Goal: Task Accomplishment & Management: Complete application form

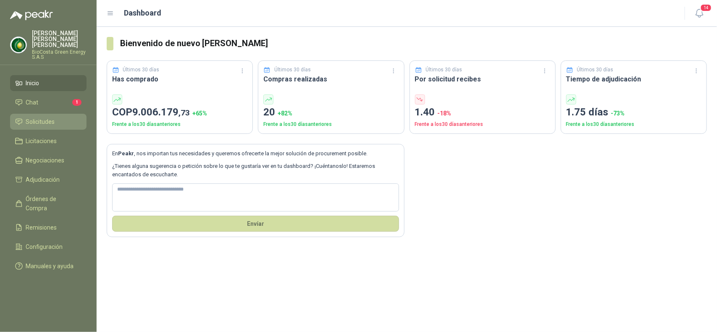
click at [41, 114] on link "Solicitudes" at bounding box center [48, 122] width 76 height 16
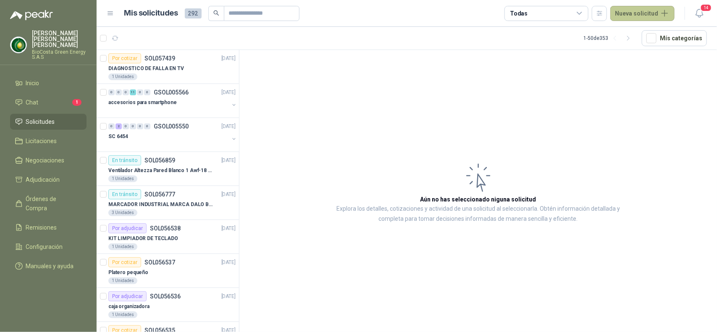
click at [637, 11] on button "Nueva solicitud" at bounding box center [643, 13] width 64 height 15
click at [646, 32] on link "Solicitud" at bounding box center [652, 33] width 71 height 15
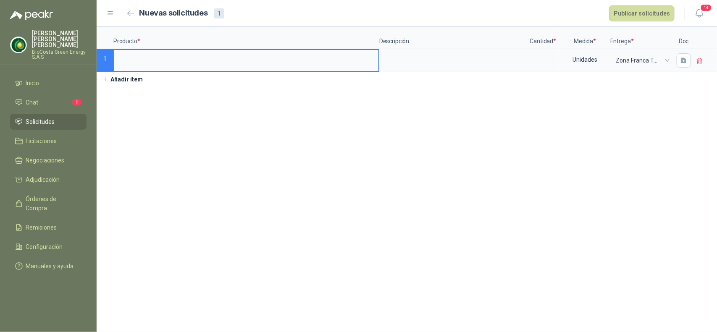
click at [140, 62] on input at bounding box center [246, 58] width 264 height 16
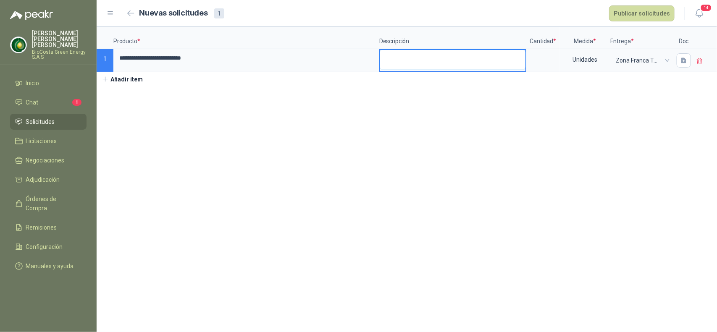
click at [408, 62] on textarea at bounding box center [452, 59] width 145 height 19
type textarea "*"
type textarea "**"
type textarea "****"
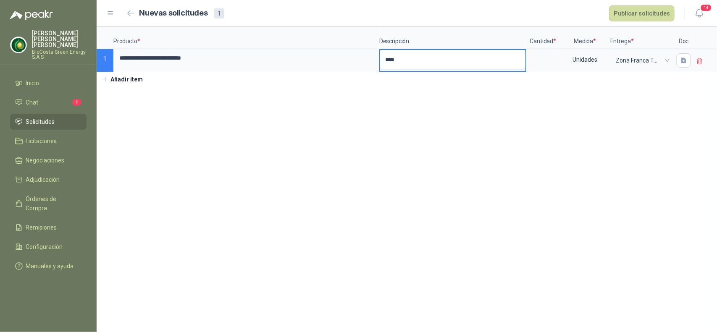
type textarea "*****"
type textarea "******"
type textarea "*******"
click at [536, 61] on input at bounding box center [543, 58] width 32 height 16
type input "*"
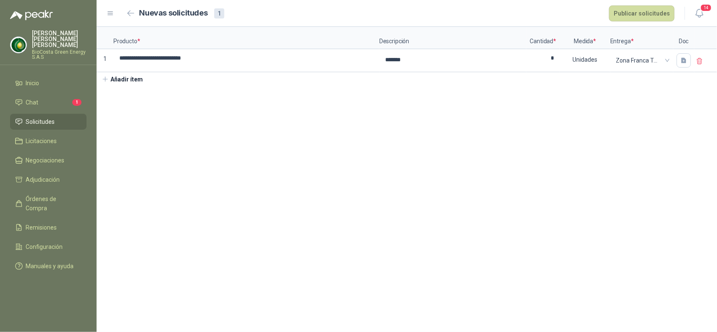
click at [648, 85] on div "**********" at bounding box center [407, 56] width 621 height 59
click at [641, 16] on button "Publicar solicitudes" at bounding box center [642, 13] width 66 height 16
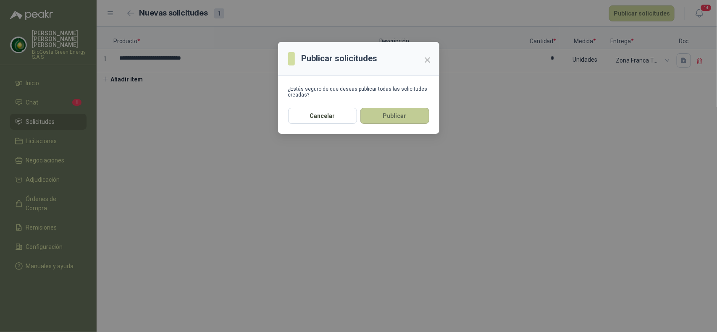
click at [394, 120] on button "Publicar" at bounding box center [395, 116] width 69 height 16
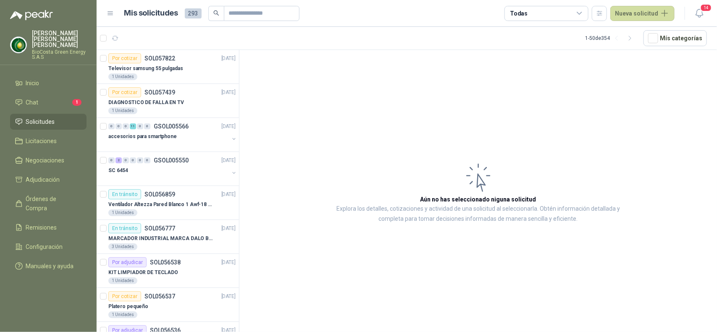
click at [435, 159] on article "Aún no has seleccionado niguna solicitud Explora los detalles, cotizaciones y a…" at bounding box center [479, 192] width 478 height 285
click at [456, 246] on article "Aún no has seleccionado niguna solicitud Explora los detalles, cotizaciones y a…" at bounding box center [479, 192] width 478 height 285
click at [71, 98] on li "Chat 1" at bounding box center [48, 102] width 66 height 9
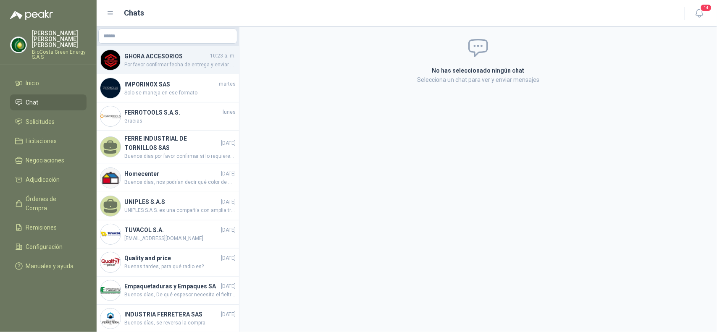
click at [192, 57] on h4 "GHORA ACCESORIOS" at bounding box center [166, 56] width 84 height 9
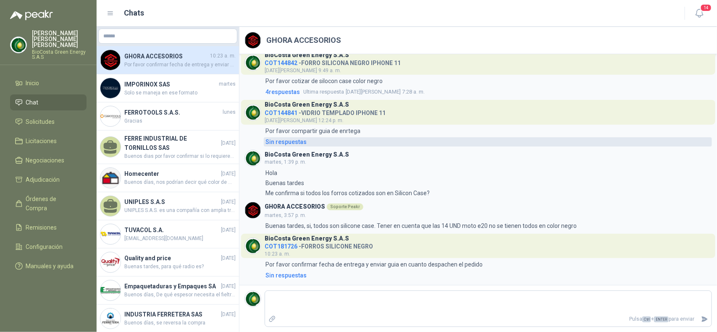
scroll to position [9, 0]
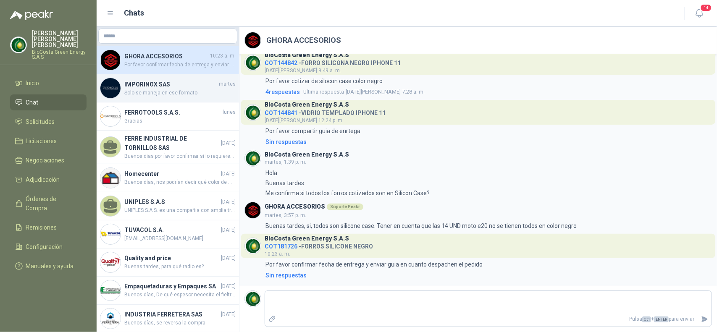
click at [164, 95] on span "Solo se maneja en ese formato" at bounding box center [179, 93] width 111 height 8
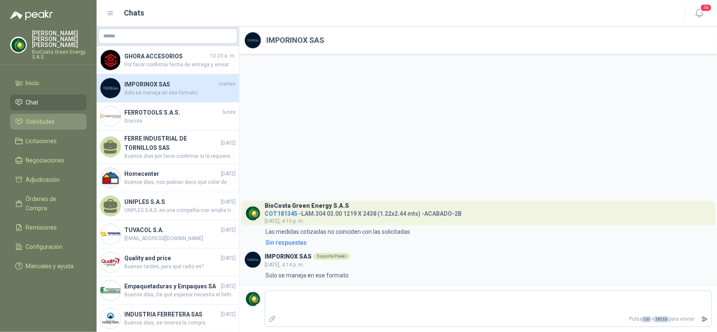
click at [47, 120] on span "Solicitudes" at bounding box center [40, 121] width 29 height 9
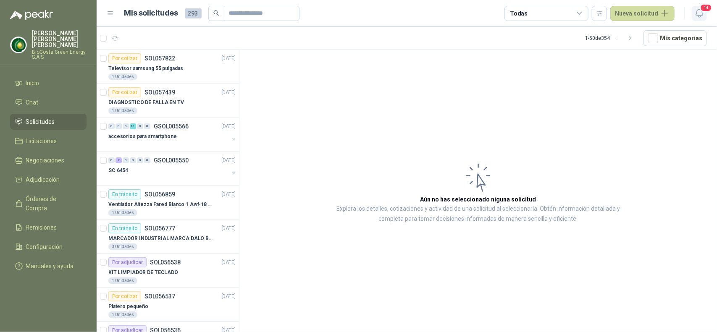
click at [702, 16] on icon "button" at bounding box center [700, 13] width 11 height 11
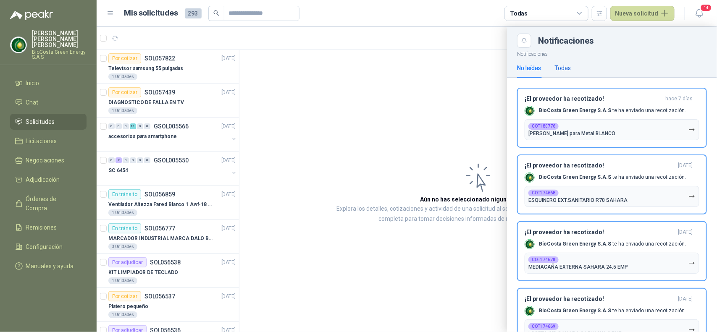
click at [566, 71] on div "Todas" at bounding box center [563, 67] width 16 height 9
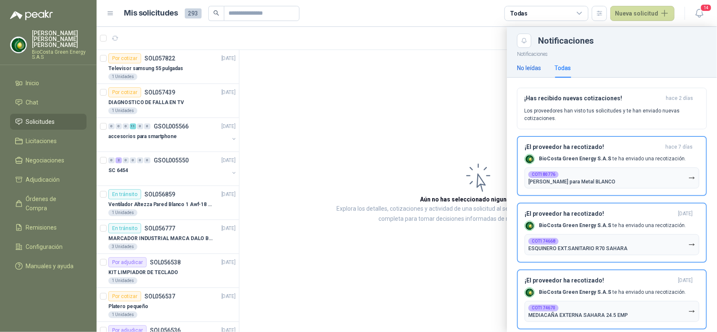
click at [530, 70] on div "No leídas" at bounding box center [529, 67] width 24 height 9
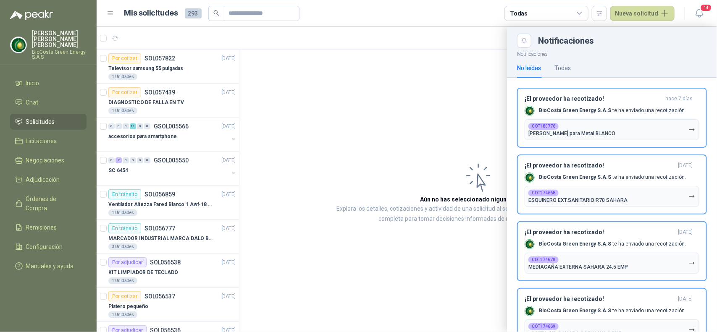
click at [461, 116] on div at bounding box center [407, 179] width 621 height 305
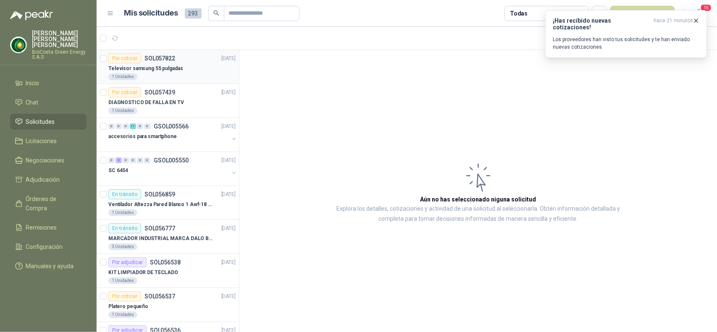
click at [186, 75] on div "1 Unidades" at bounding box center [171, 77] width 127 height 7
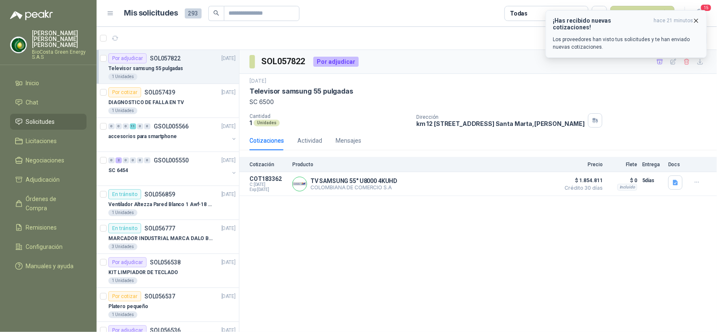
click at [584, 28] on div "¡Has recibido nuevas cotizaciones! hace 21 minutos Los proveedores han visto tu…" at bounding box center [626, 34] width 147 height 34
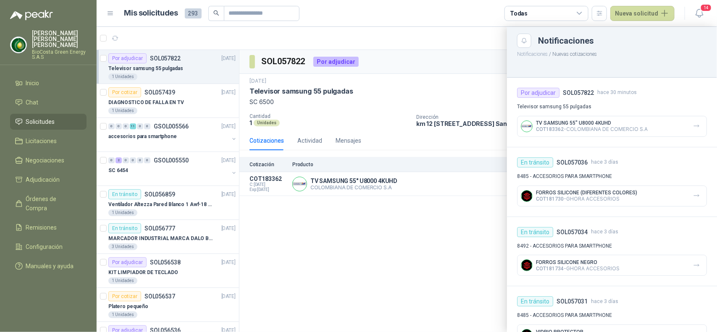
click at [479, 67] on div at bounding box center [407, 179] width 621 height 305
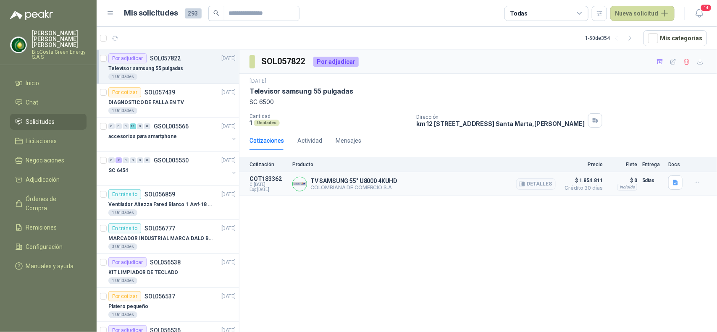
click at [369, 182] on p "TV SAMSUNG 55" U8000 4KUHD" at bounding box center [354, 181] width 87 height 7
click at [385, 183] on p "TV SAMSUNG 55" U8000 4KUHD" at bounding box center [354, 181] width 87 height 7
click at [696, 187] on button "button" at bounding box center [696, 182] width 13 height 13
click at [485, 190] on div "TV SAMSUNG 55" U8000 4KUHD COLOMBIANA DE COMERCIO S.A Detalles" at bounding box center [423, 184] width 263 height 17
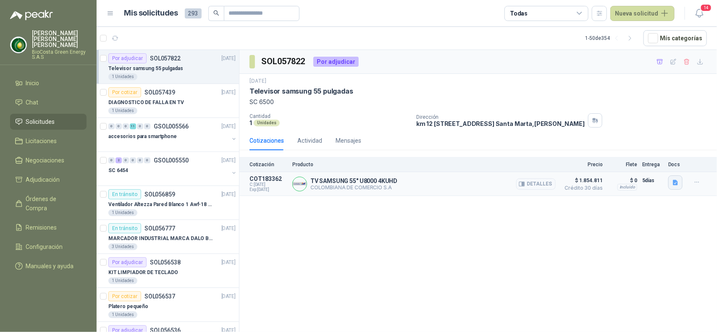
click at [675, 182] on icon "button" at bounding box center [675, 182] width 5 height 5
click at [619, 165] on button "WhatsApp Image [DATE] 12.52.10 PM.jpeg" at bounding box center [621, 165] width 114 height 9
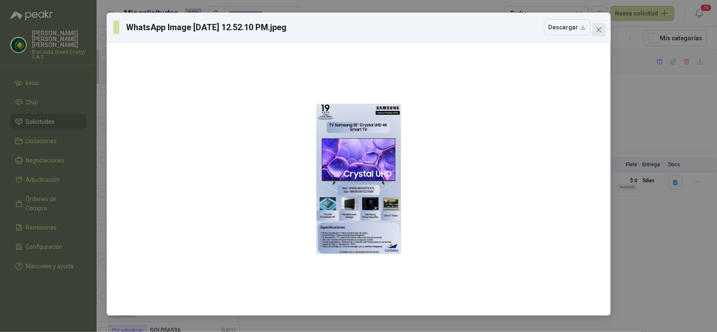
click at [600, 28] on icon "close" at bounding box center [599, 29] width 7 height 7
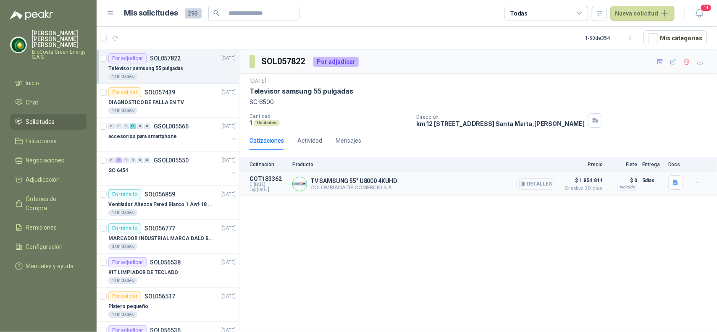
click at [527, 185] on button "Detalles" at bounding box center [535, 184] width 39 height 11
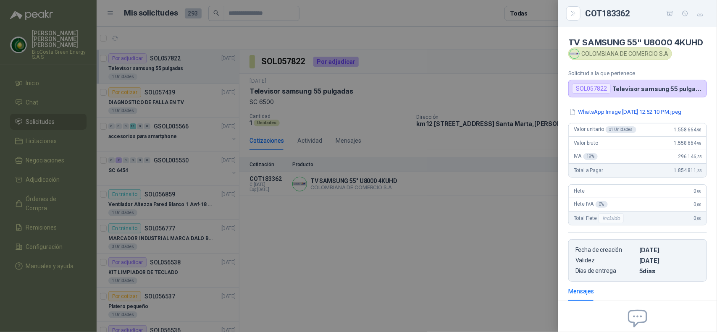
scroll to position [3, 0]
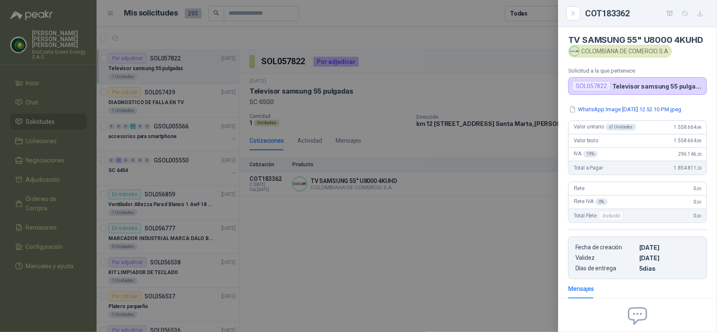
click at [484, 228] on div at bounding box center [358, 166] width 717 height 332
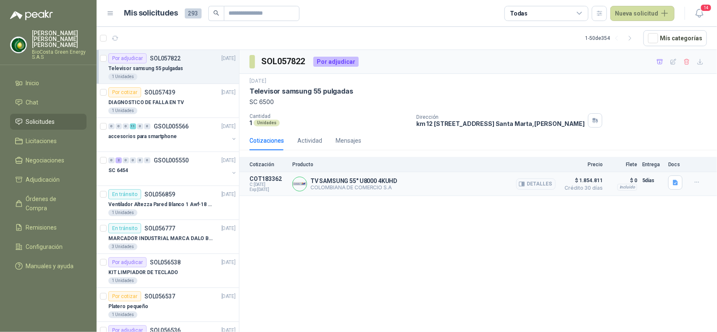
click at [320, 184] on p "TV SAMSUNG 55" U8000 4KUHD" at bounding box center [354, 181] width 87 height 7
click at [264, 182] on p "COT183362" at bounding box center [269, 179] width 38 height 7
click at [276, 181] on p "COT183362" at bounding box center [269, 179] width 38 height 7
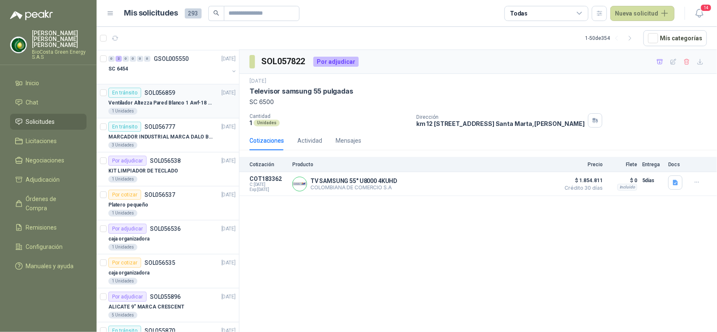
scroll to position [0, 0]
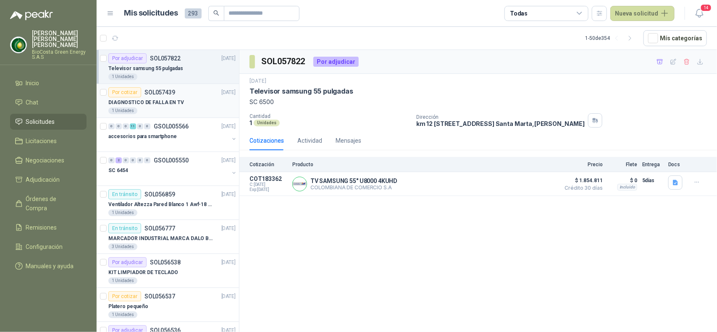
click at [191, 96] on div "Por cotizar SOL057439 [DATE]" at bounding box center [171, 92] width 127 height 10
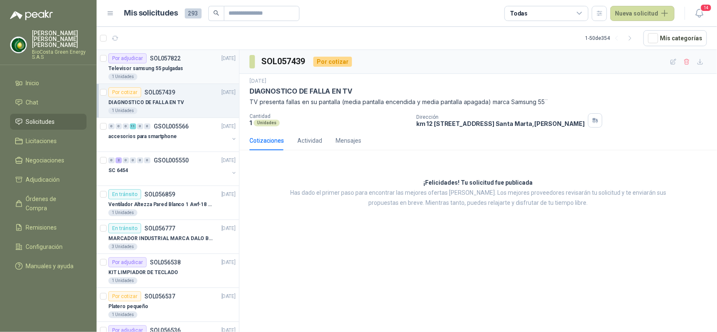
click at [192, 61] on div "Por adjudicar SOL057822 [DATE]" at bounding box center [171, 58] width 127 height 10
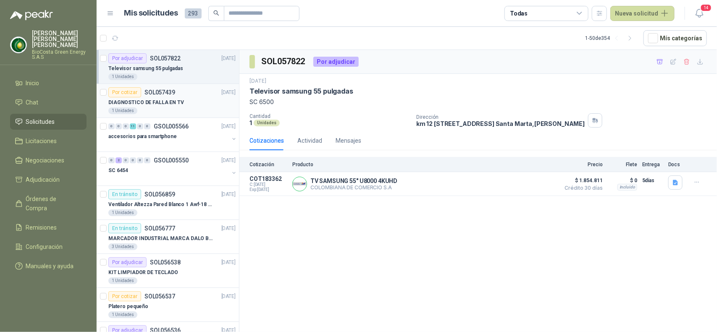
click at [179, 95] on div "Por cotizar SOL057439 [DATE]" at bounding box center [171, 92] width 127 height 10
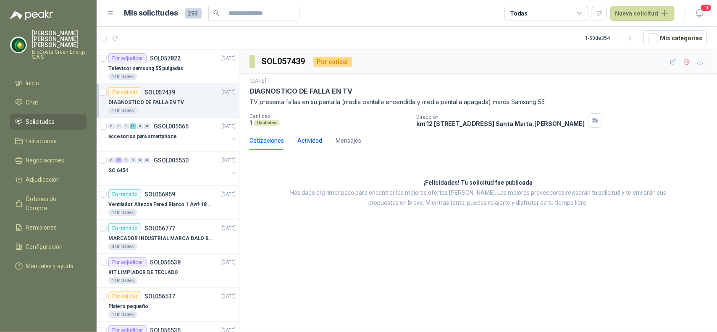
click at [297, 140] on div "Actividad" at bounding box center [309, 140] width 25 height 9
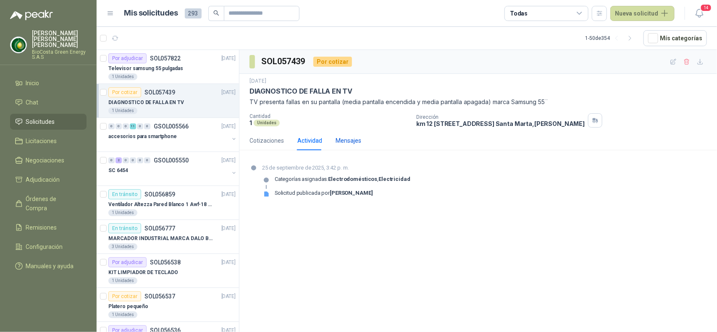
click at [344, 142] on div "Mensajes" at bounding box center [349, 140] width 26 height 9
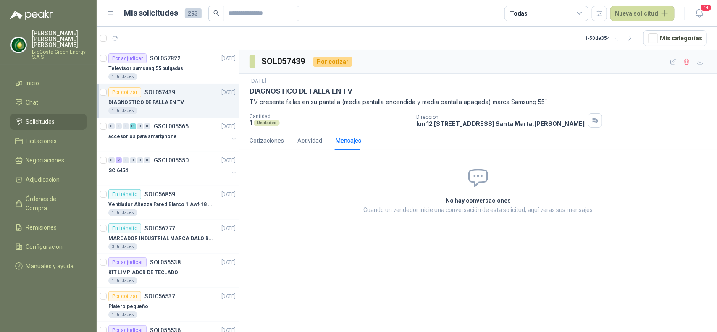
click at [328, 141] on div "Cotizaciones Actividad Mensajes" at bounding box center [306, 140] width 112 height 19
click at [313, 140] on div "Actividad" at bounding box center [309, 140] width 25 height 9
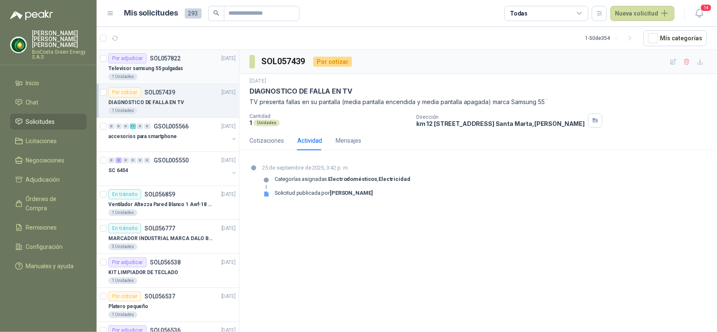
click at [168, 60] on p "SOL057822" at bounding box center [165, 58] width 31 height 6
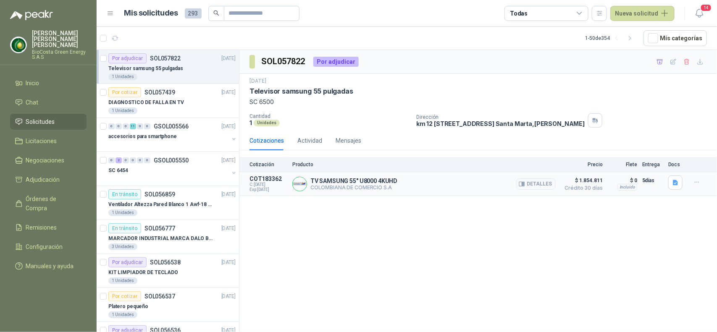
click at [335, 180] on p "TV SAMSUNG 55" U8000 4KUHD" at bounding box center [354, 181] width 87 height 7
click at [270, 178] on p "COT183362" at bounding box center [269, 179] width 38 height 7
click at [698, 184] on icon "button" at bounding box center [697, 182] width 7 height 7
click at [52, 156] on span "Negociaciones" at bounding box center [45, 160] width 39 height 9
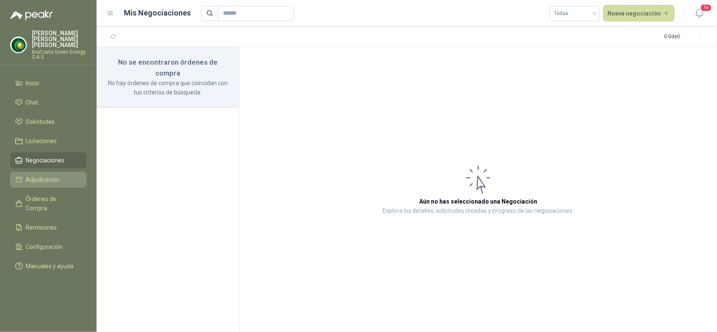
click at [48, 175] on span "Adjudicación" at bounding box center [43, 179] width 34 height 9
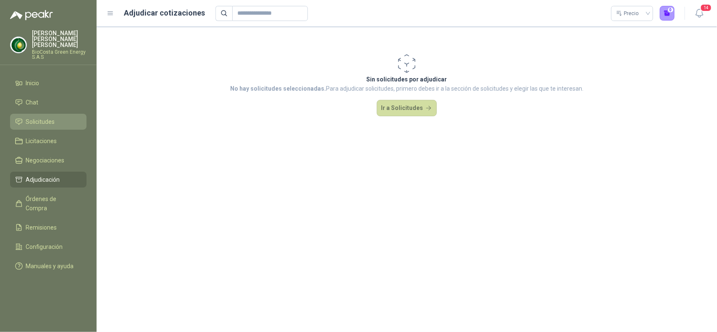
click at [42, 117] on span "Solicitudes" at bounding box center [40, 121] width 29 height 9
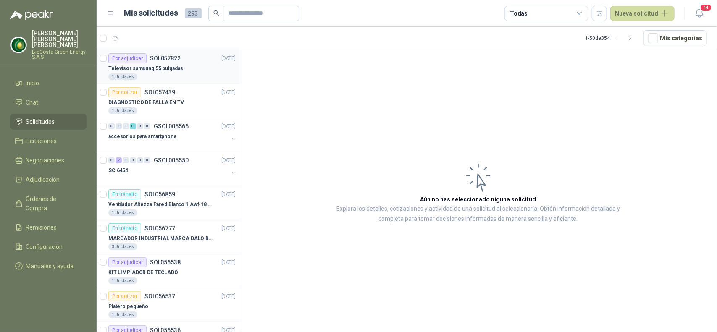
click at [182, 62] on div "Por adjudicar SOL057822 [DATE]" at bounding box center [171, 58] width 127 height 10
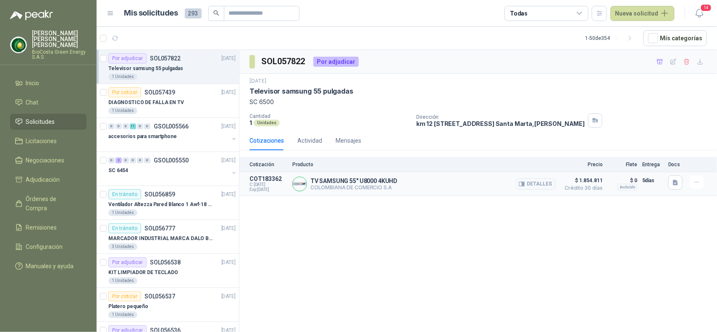
click at [264, 184] on span "C: [DATE]" at bounding box center [269, 184] width 38 height 5
drag, startPoint x: 264, startPoint y: 184, endPoint x: 435, endPoint y: 197, distance: 171.9
click at [435, 196] on article "COT183362 C: [DATE] Exp: [DATE] TV SAMSUNG 55" U8000 4KUHD COLOMBIANA DE COMERC…" at bounding box center [479, 184] width 478 height 24
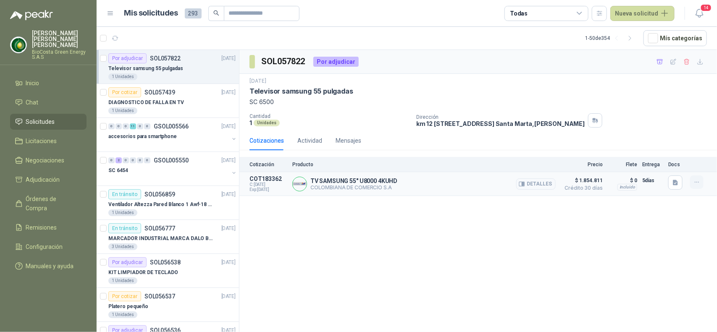
click at [698, 183] on icon "button" at bounding box center [697, 182] width 7 height 7
click at [684, 149] on button "Añadir" at bounding box center [680, 148] width 67 height 13
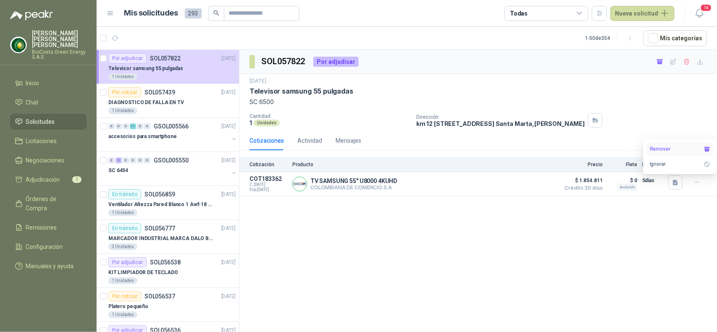
click at [678, 150] on button "Remover" at bounding box center [680, 148] width 67 height 13
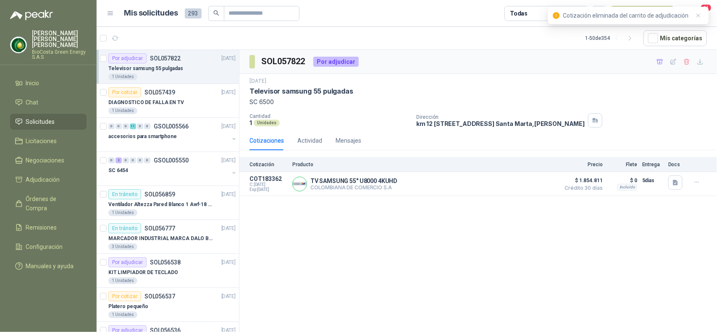
click at [496, 242] on div "SOL057822 Por adjudicar [DATE] Televisor samsung 55 pulgadas SC 6500 Cantidad 1…" at bounding box center [479, 192] width 478 height 285
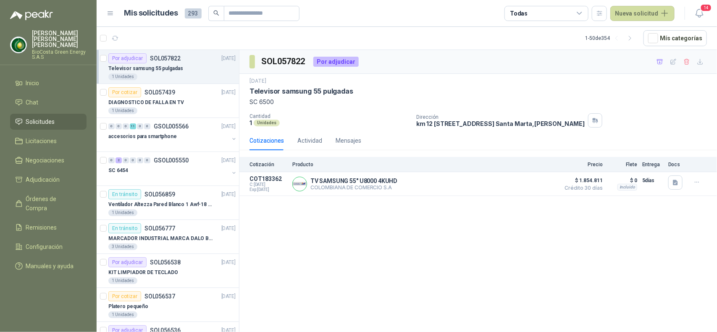
click at [549, 169] on div "Cotización Producto Precio Flete Entrega Docs" at bounding box center [479, 164] width 478 height 15
click at [587, 187] on span "Crédito 30 días" at bounding box center [582, 188] width 42 height 5
click at [629, 188] on div "Incluido" at bounding box center [628, 187] width 20 height 7
click at [182, 101] on div "DIAGNOSTICO DE FALLA EN TV" at bounding box center [171, 102] width 127 height 10
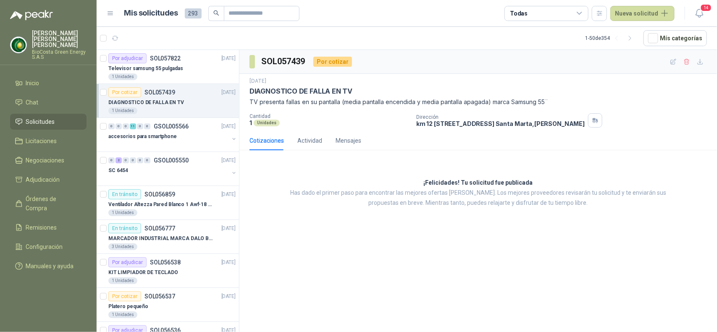
click at [177, 107] on div "DIAGNOSTICO DE FALLA EN TV" at bounding box center [171, 102] width 127 height 10
click at [169, 67] on p "Televisor samsung 55 pulgadas" at bounding box center [145, 69] width 75 height 8
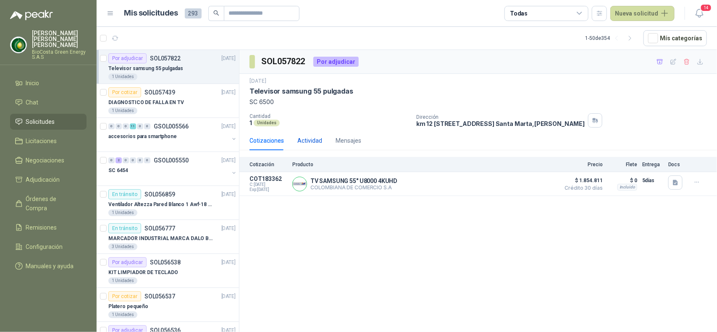
click at [301, 138] on div "Actividad" at bounding box center [309, 140] width 25 height 9
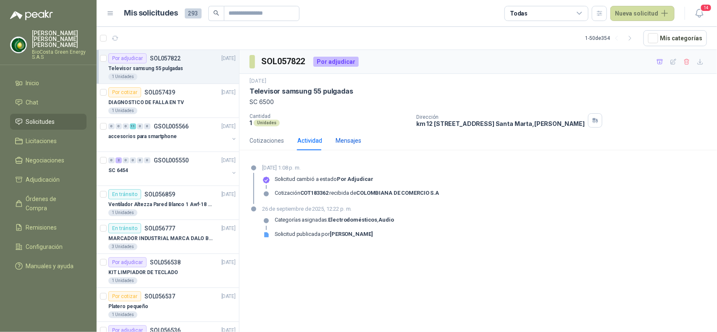
click at [339, 141] on div "Mensajes" at bounding box center [349, 140] width 26 height 9
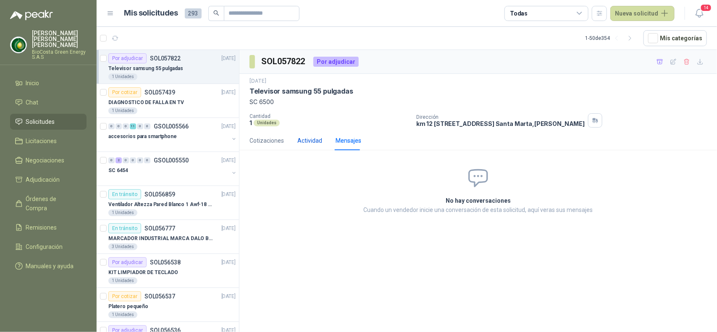
click at [307, 138] on div "Actividad" at bounding box center [309, 140] width 25 height 9
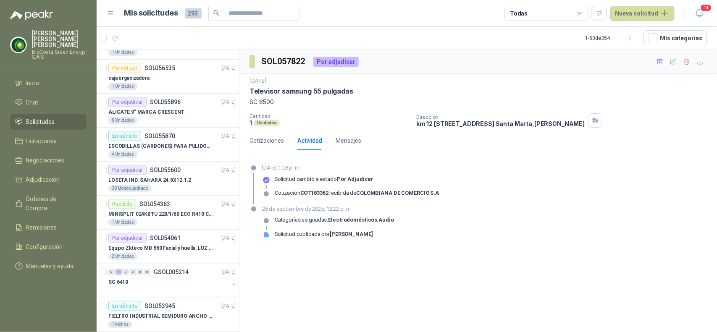
scroll to position [297, 0]
click at [193, 61] on article "Por cotizar SOL056535 [DATE] caja organizadora 1 Unidades" at bounding box center [168, 76] width 142 height 34
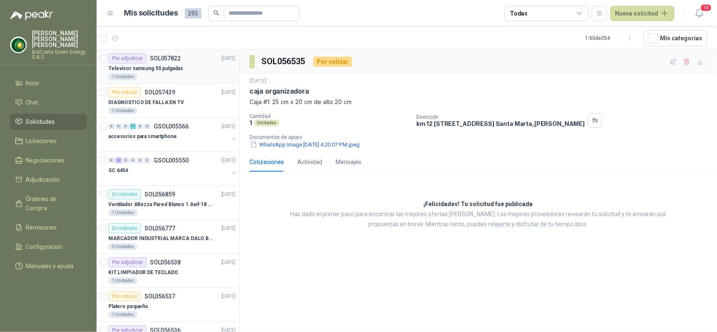
click at [171, 66] on p "Televisor samsung 55 pulgadas" at bounding box center [145, 69] width 75 height 8
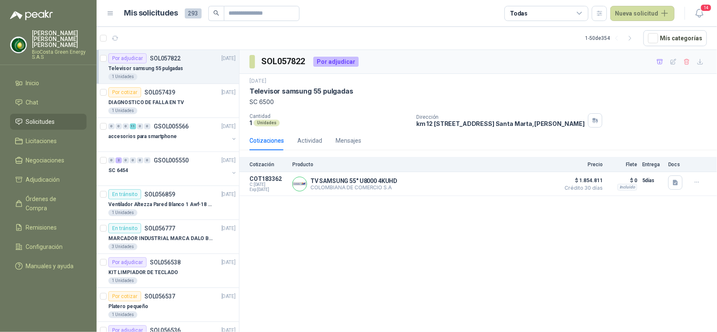
click at [174, 66] on p "Televisor samsung 55 pulgadas" at bounding box center [145, 69] width 75 height 8
click at [677, 181] on icon "button" at bounding box center [675, 182] width 5 height 5
click at [641, 162] on button "WhatsApp Image [DATE] 12.52.10 PM.jpeg" at bounding box center [621, 165] width 114 height 9
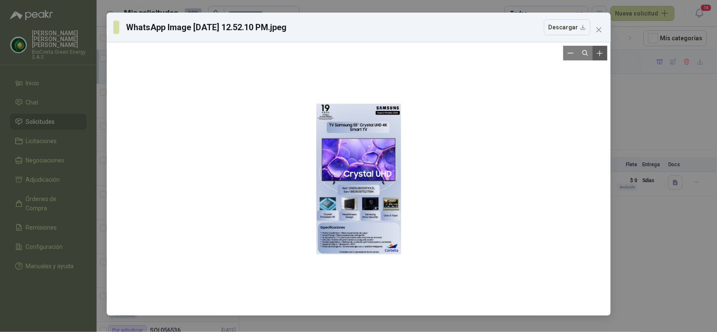
click at [600, 56] on icon "Zoom in" at bounding box center [600, 52] width 5 height 5
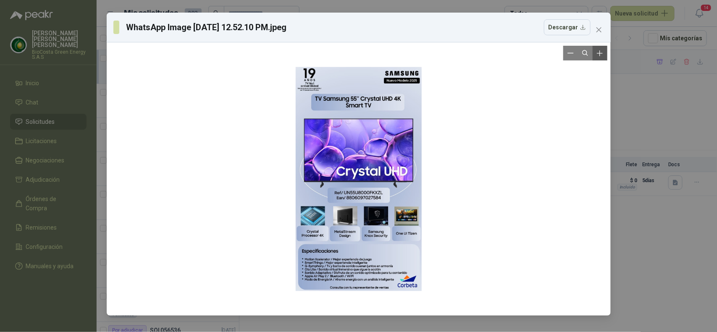
click at [600, 56] on icon "Zoom in" at bounding box center [600, 52] width 5 height 5
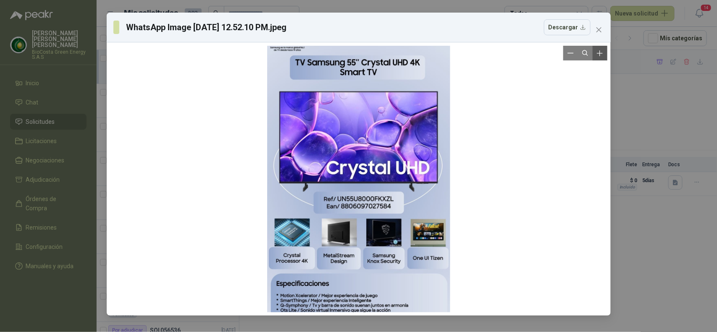
click at [600, 56] on icon "Zoom in" at bounding box center [600, 52] width 5 height 5
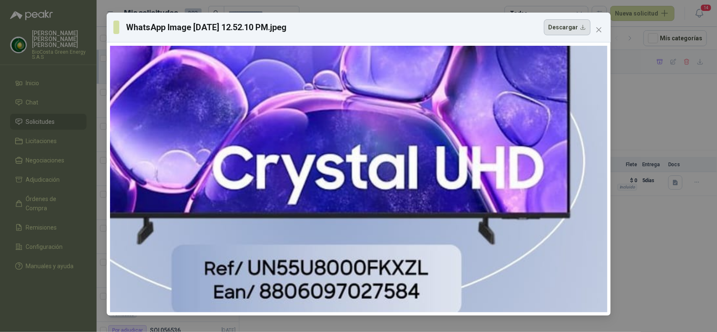
click at [582, 28] on button "Descargar" at bounding box center [567, 27] width 47 height 16
click at [601, 26] on icon "close" at bounding box center [599, 29] width 7 height 7
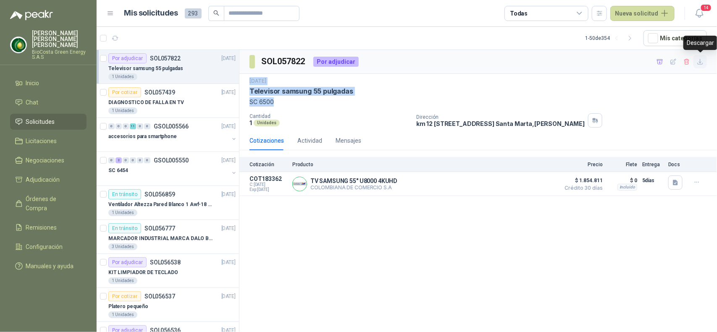
drag, startPoint x: 683, startPoint y: 101, endPoint x: 701, endPoint y: 62, distance: 42.9
click at [701, 62] on div "SOL057822 Por adjudicar [DATE] Televisor samsung 55 pulgadas SC 6500 Cantidad 1…" at bounding box center [479, 123] width 478 height 146
click at [701, 62] on icon "button" at bounding box center [700, 61] width 7 height 7
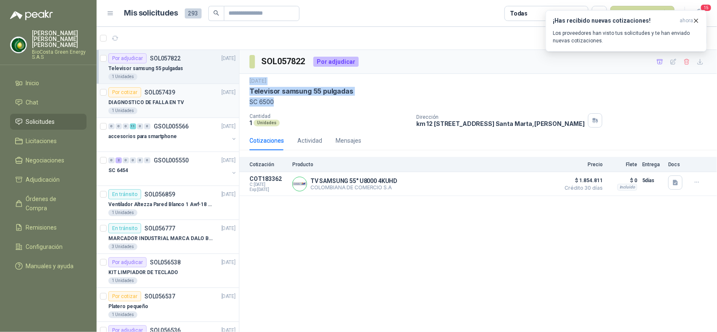
click at [173, 96] on div "Por cotizar SOL057439" at bounding box center [141, 92] width 67 height 10
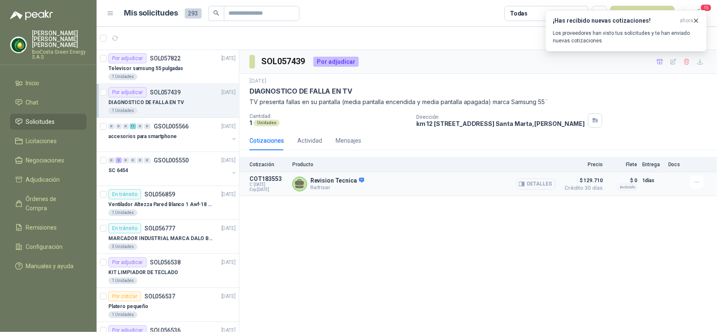
click at [667, 184] on article "COT183553 C: [DATE] Exp: [DATE] Revision Tecnica Refriser Detalles $ 129.710 Cr…" at bounding box center [479, 184] width 478 height 24
click at [697, 20] on icon "button" at bounding box center [696, 20] width 7 height 7
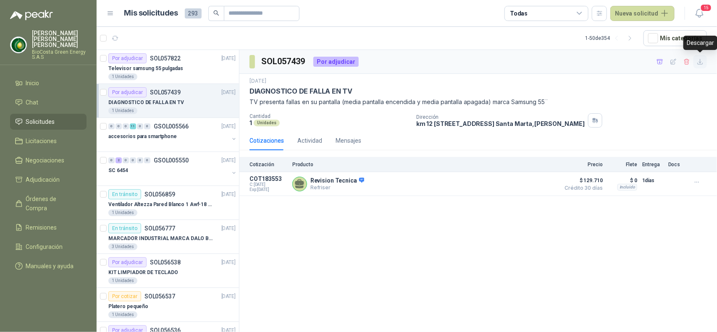
click at [700, 66] on button "button" at bounding box center [700, 61] width 13 height 13
click at [454, 222] on div "SOL057439 Por adjudicar [DATE] DIAGNOSTICO [PERSON_NAME] EN TV TV presenta fall…" at bounding box center [479, 192] width 478 height 285
click at [263, 186] on span "C: [DATE]" at bounding box center [269, 184] width 38 height 5
click at [179, 82] on article "Por adjudicar SOL057822 [DATE] Televisor samsung 55 pulgadas 1 Unidades" at bounding box center [168, 67] width 142 height 34
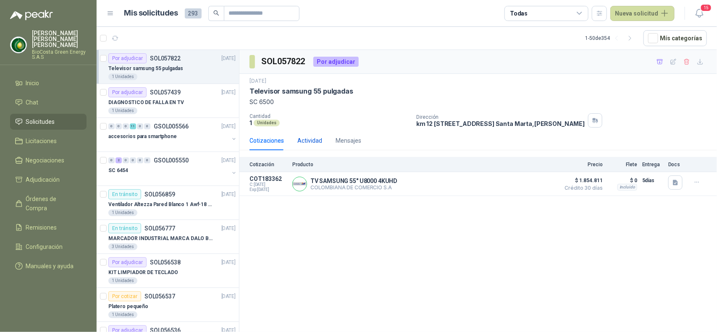
click at [307, 142] on div "Actividad" at bounding box center [309, 140] width 25 height 9
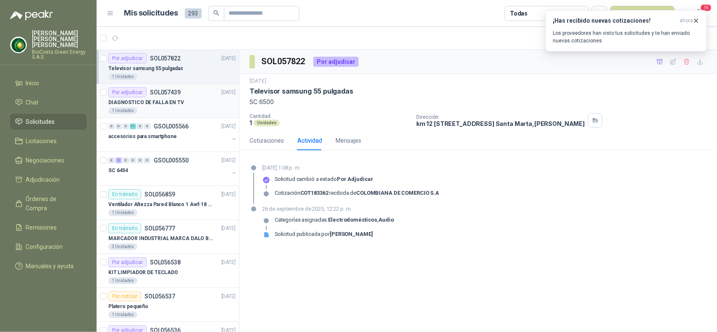
click at [185, 112] on div "1 Unidades" at bounding box center [171, 111] width 127 height 7
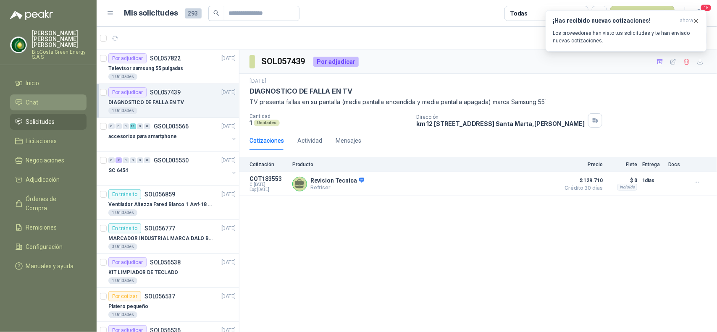
click at [38, 99] on li "Chat" at bounding box center [48, 102] width 66 height 9
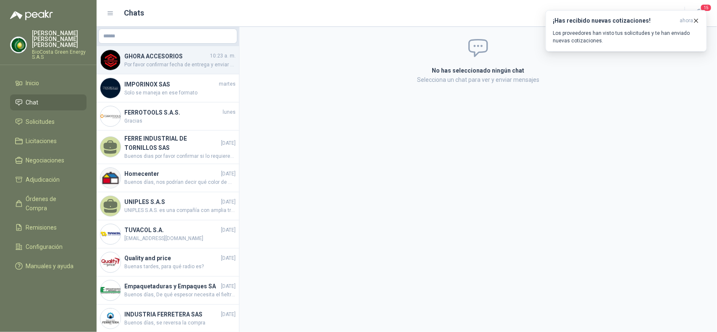
click at [173, 66] on span "Por favor confirmar fecha de entrega y enviar guia en cuanto despachen el pedido" at bounding box center [179, 65] width 111 height 8
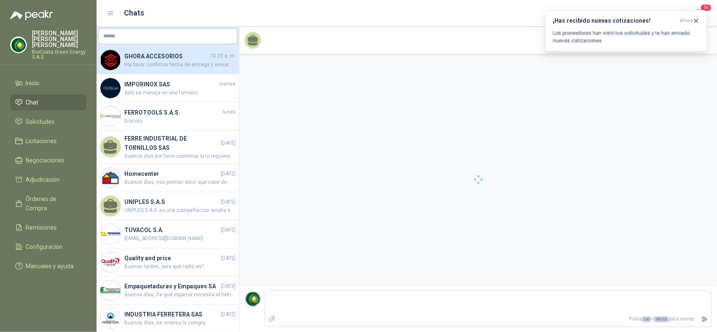
scroll to position [9, 0]
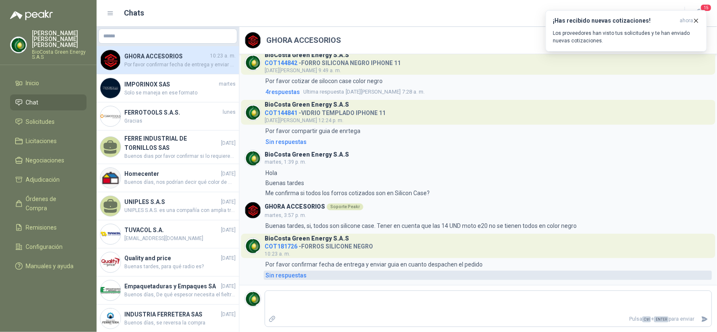
click at [290, 276] on div "Sin respuestas" at bounding box center [286, 275] width 41 height 9
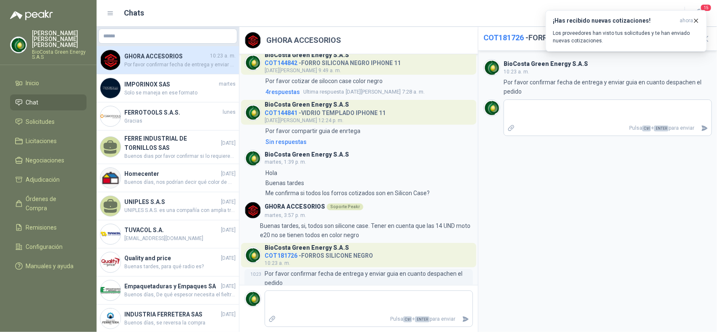
scroll to position [27, 0]
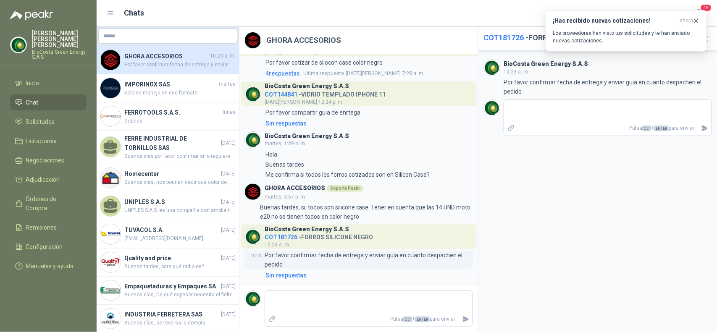
click at [353, 263] on p "Por favor confirmar fecha de entrega y enviar guia en cuanto despachen el pedido" at bounding box center [369, 260] width 208 height 18
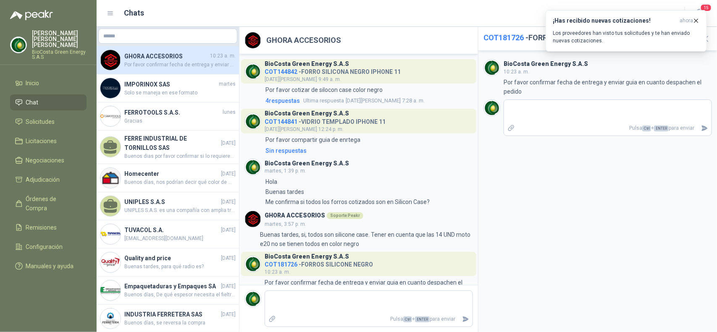
scroll to position [0, 0]
click at [280, 99] on span "4 respuesta s" at bounding box center [283, 100] width 34 height 9
